Goal: Use online tool/utility: Utilize a website feature to perform a specific function

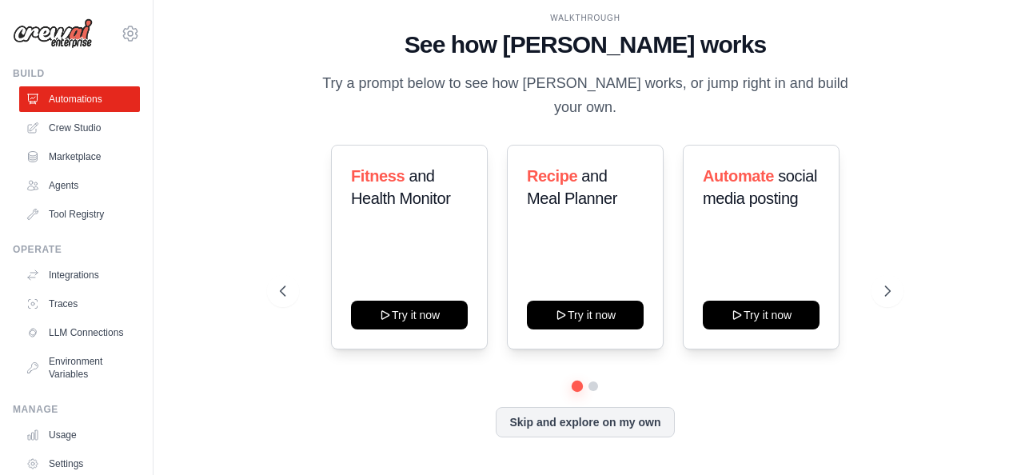
click at [285, 285] on icon at bounding box center [283, 291] width 16 height 16
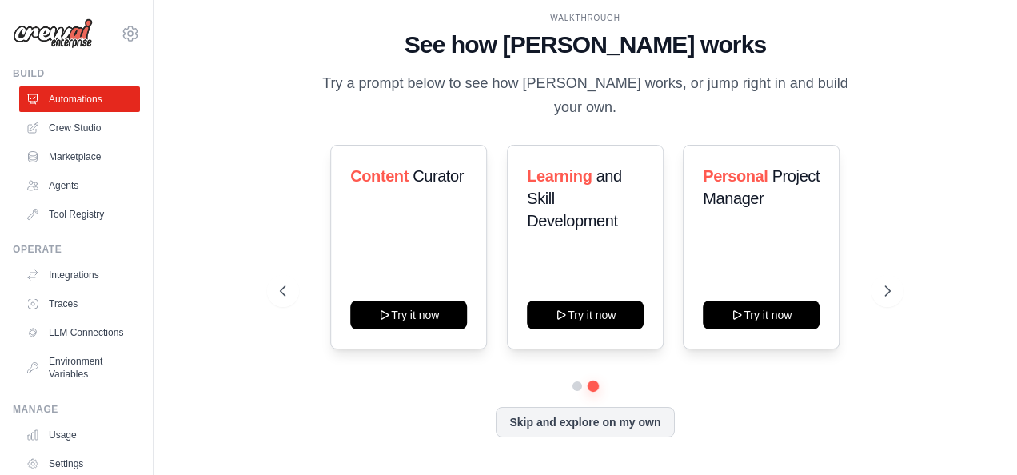
click at [282, 291] on button at bounding box center [283, 291] width 32 height 32
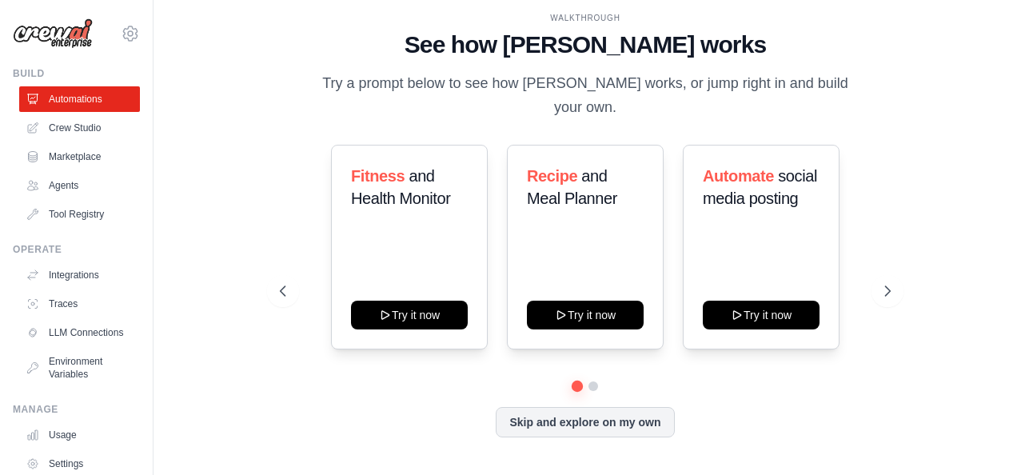
click at [900, 284] on button at bounding box center [888, 291] width 32 height 32
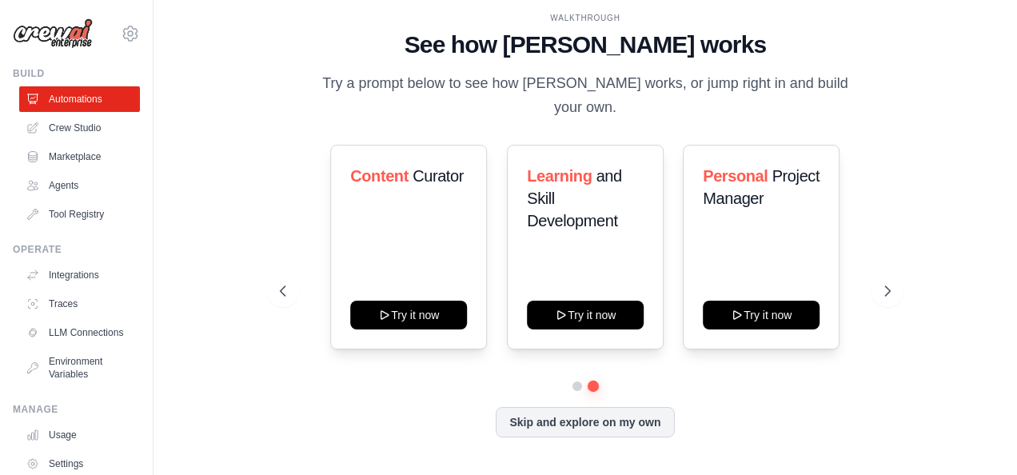
click at [896, 287] on button at bounding box center [888, 291] width 32 height 32
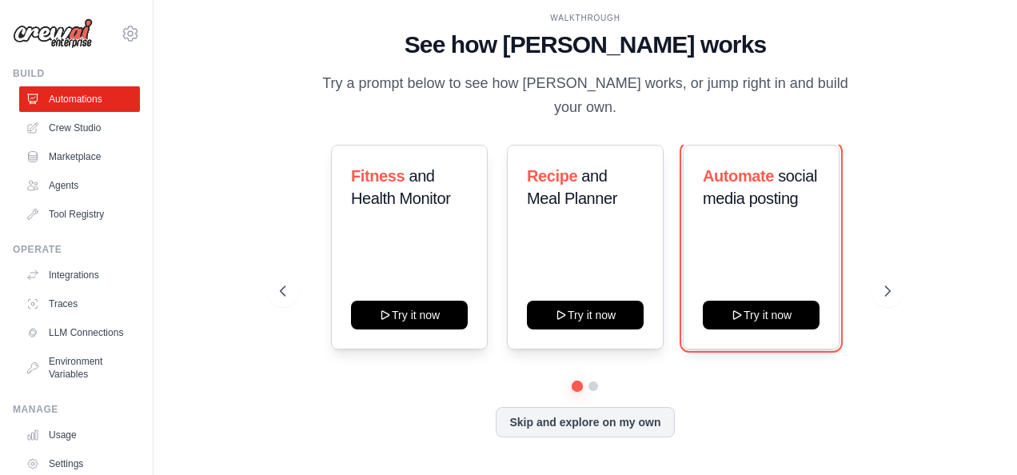
click at [768, 313] on button "Try it now" at bounding box center [761, 315] width 117 height 29
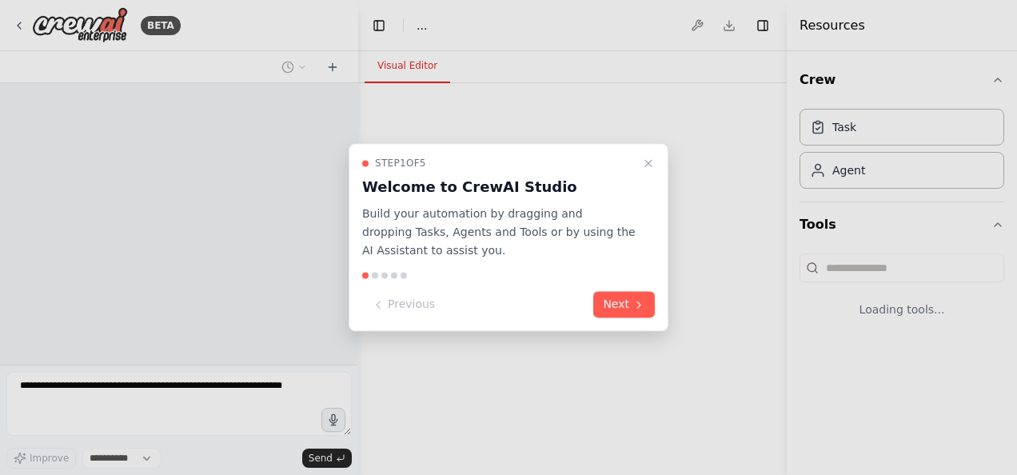
select select "****"
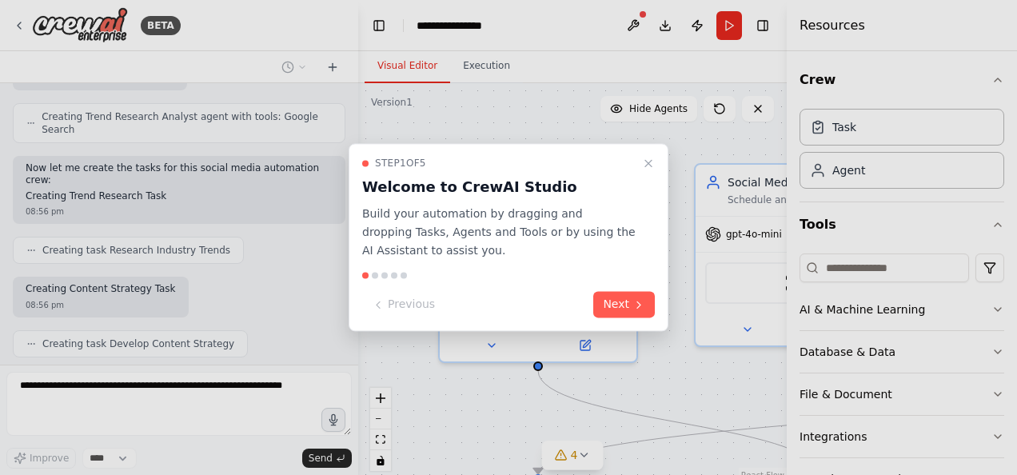
scroll to position [1358, 0]
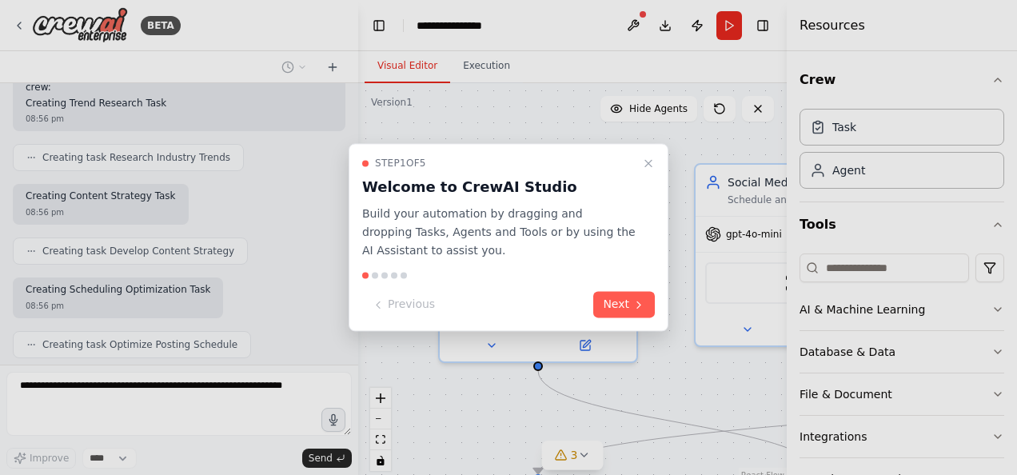
click at [993, 309] on div at bounding box center [508, 237] width 1017 height 475
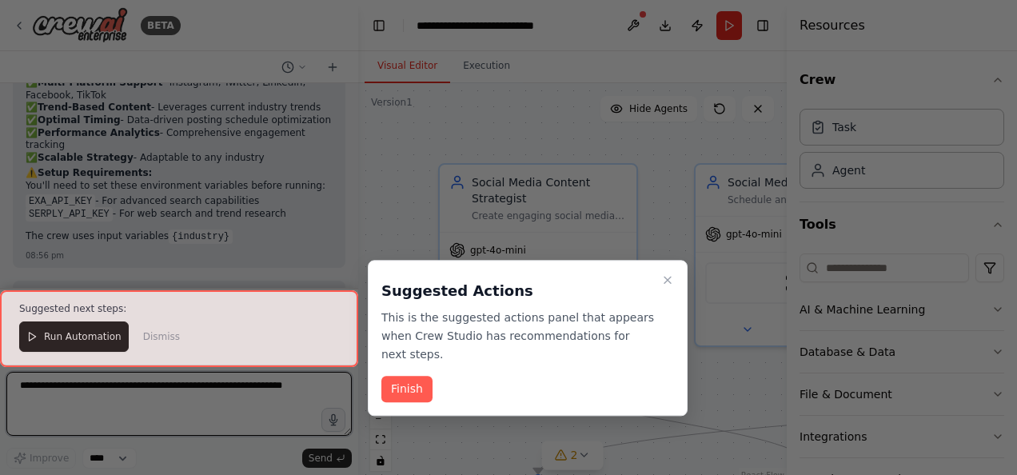
scroll to position [2180, 0]
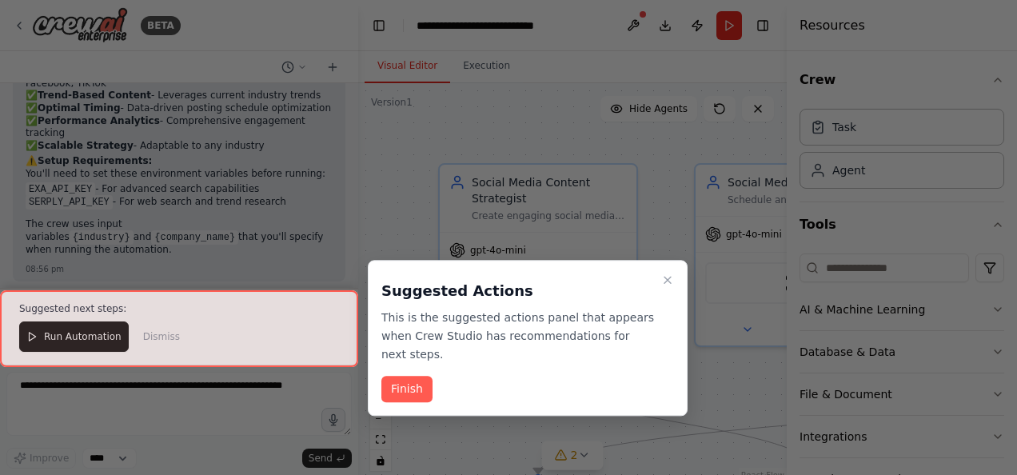
click at [411, 377] on button "Finish" at bounding box center [406, 390] width 51 height 26
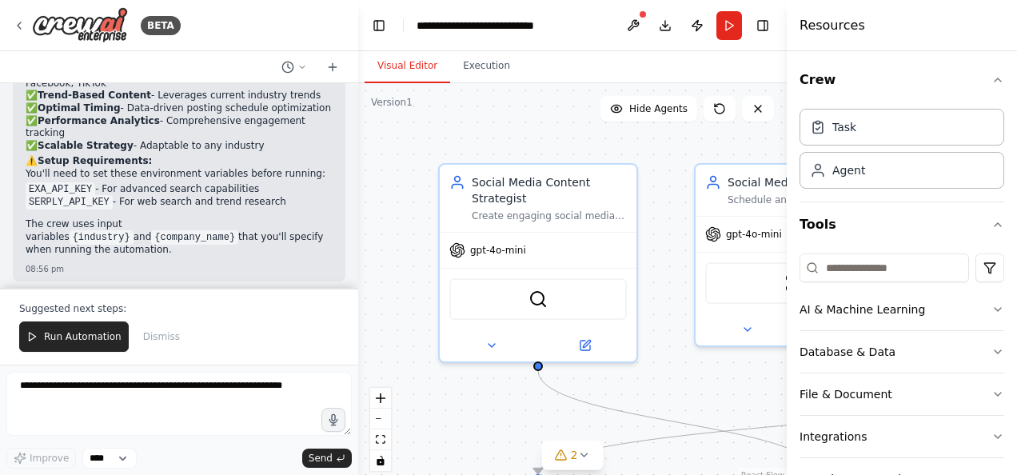
click at [992, 78] on icon "button" at bounding box center [998, 80] width 13 height 13
